Goal: Task Accomplishment & Management: Use online tool/utility

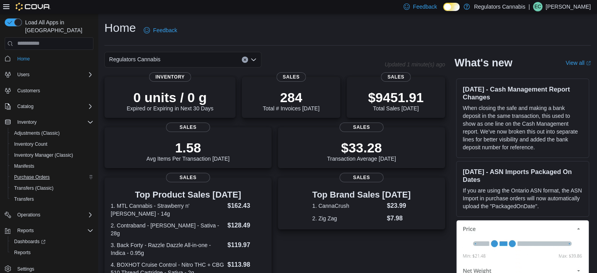
scroll to position [2, 0]
click at [22, 249] on span "Reports" at bounding box center [22, 252] width 16 height 6
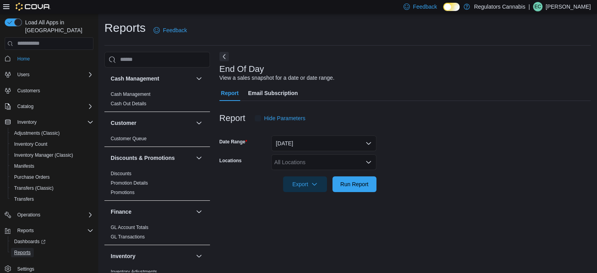
scroll to position [5, 0]
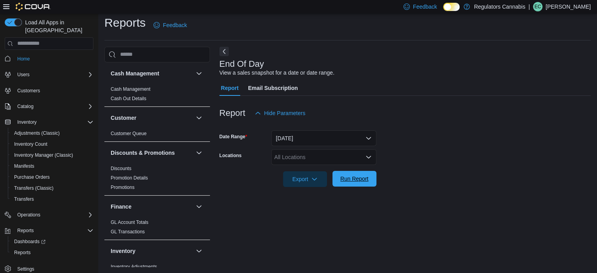
click at [354, 180] on span "Run Report" at bounding box center [354, 179] width 28 height 8
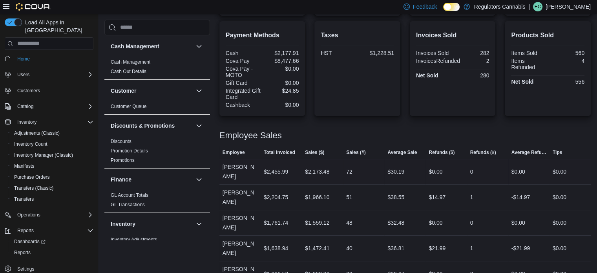
scroll to position [288, 0]
